Goal: Check status: Check status

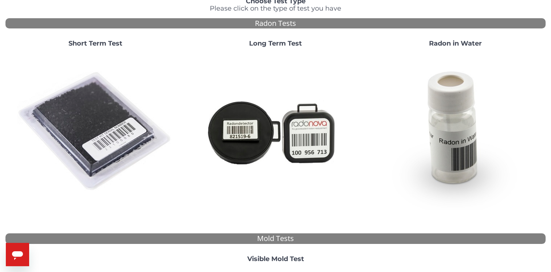
scroll to position [73, 0]
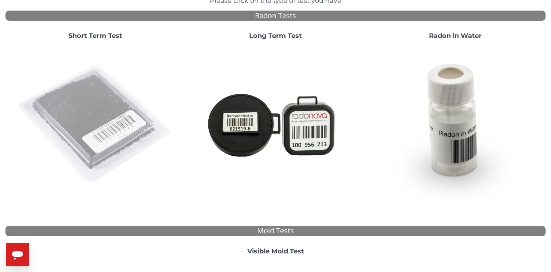
click at [113, 122] on img at bounding box center [95, 124] width 157 height 157
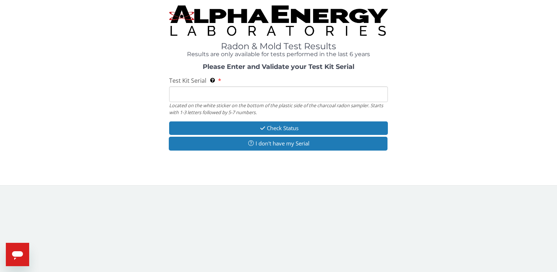
paste input "AA781228"
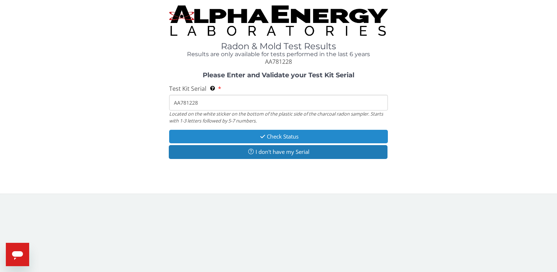
type input "AA781228"
click at [238, 138] on button "Check Status" at bounding box center [278, 136] width 218 height 13
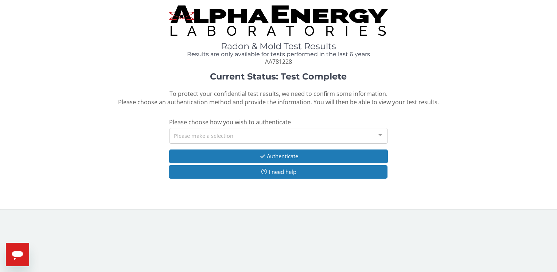
click at [244, 139] on div "Please make a selection" at bounding box center [278, 136] width 218 height 16
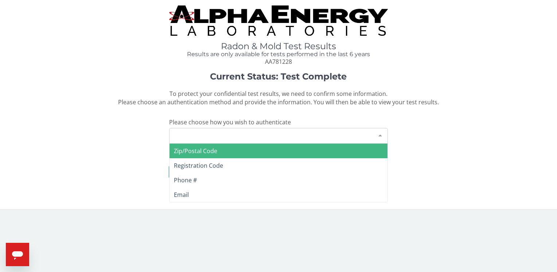
click at [242, 150] on span "Zip/Postal Code" at bounding box center [278, 151] width 218 height 15
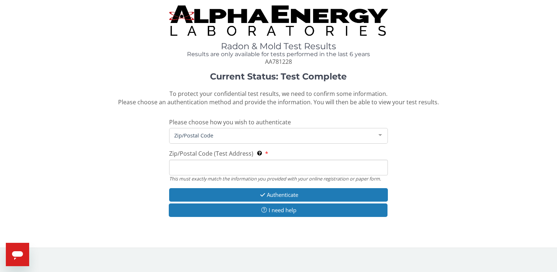
click at [203, 172] on input "Zip/Postal Code (Test Address) This must exactly match the information you prov…" at bounding box center [278, 168] width 218 height 16
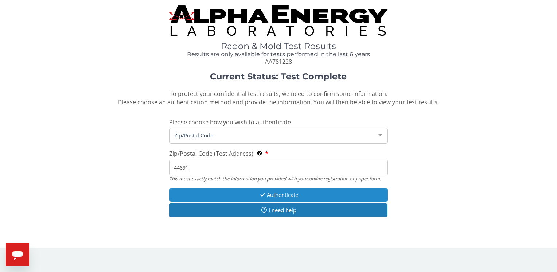
type input "44691"
click at [237, 194] on button "Authenticate" at bounding box center [278, 194] width 218 height 13
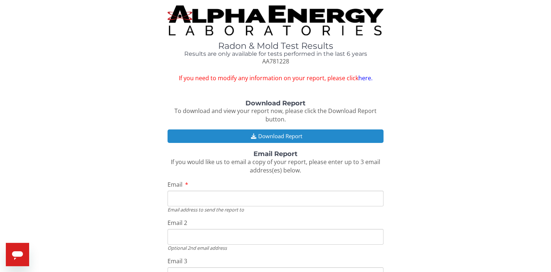
click at [280, 136] on button "Download Report" at bounding box center [276, 135] width 216 height 13
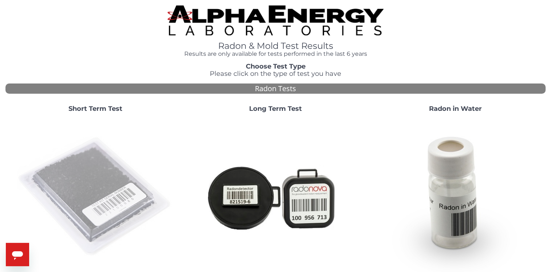
click at [125, 176] on img at bounding box center [95, 196] width 157 height 157
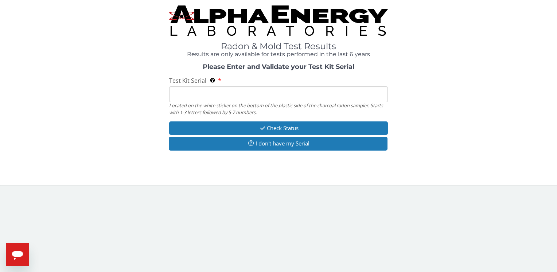
paste input "AA781229"
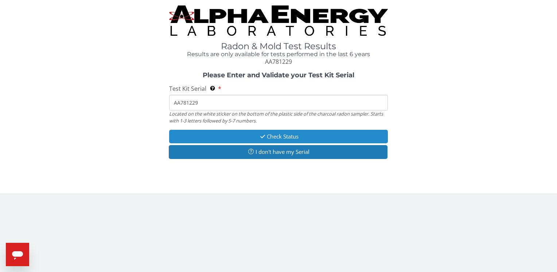
type input "AA781229"
click at [270, 139] on button "Check Status" at bounding box center [278, 136] width 218 height 13
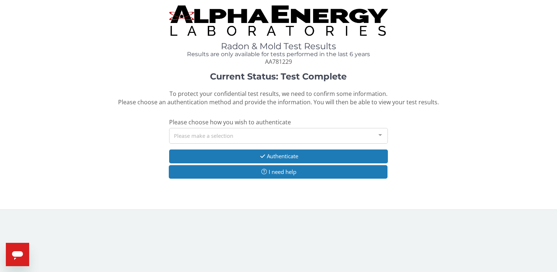
click at [284, 139] on div "Please make a selection" at bounding box center [278, 136] width 218 height 16
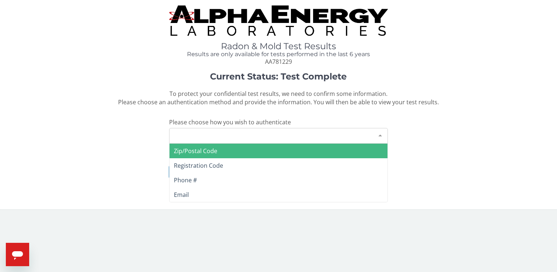
click at [270, 151] on span "Zip/Postal Code" at bounding box center [278, 151] width 218 height 15
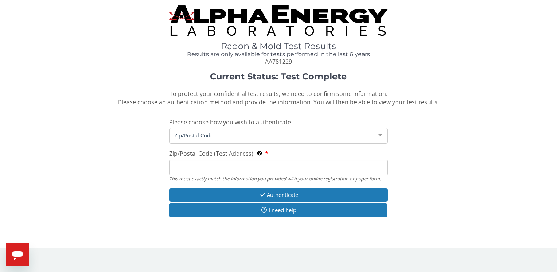
click at [196, 170] on input "Zip/Postal Code (Test Address) This must exactly match the information you prov…" at bounding box center [278, 168] width 218 height 16
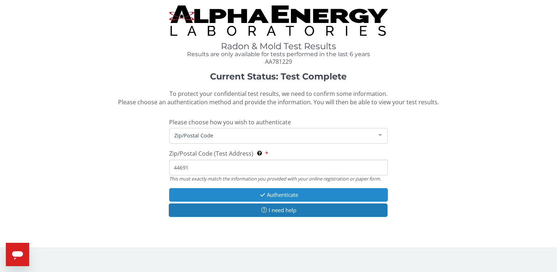
type input "44691"
click at [241, 193] on button "Authenticate" at bounding box center [278, 194] width 218 height 13
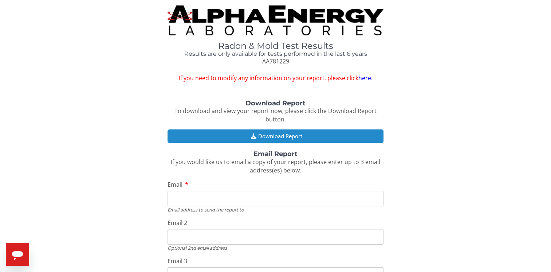
click at [279, 134] on button "Download Report" at bounding box center [276, 135] width 216 height 13
